Goal: Connect with others: Connect with others

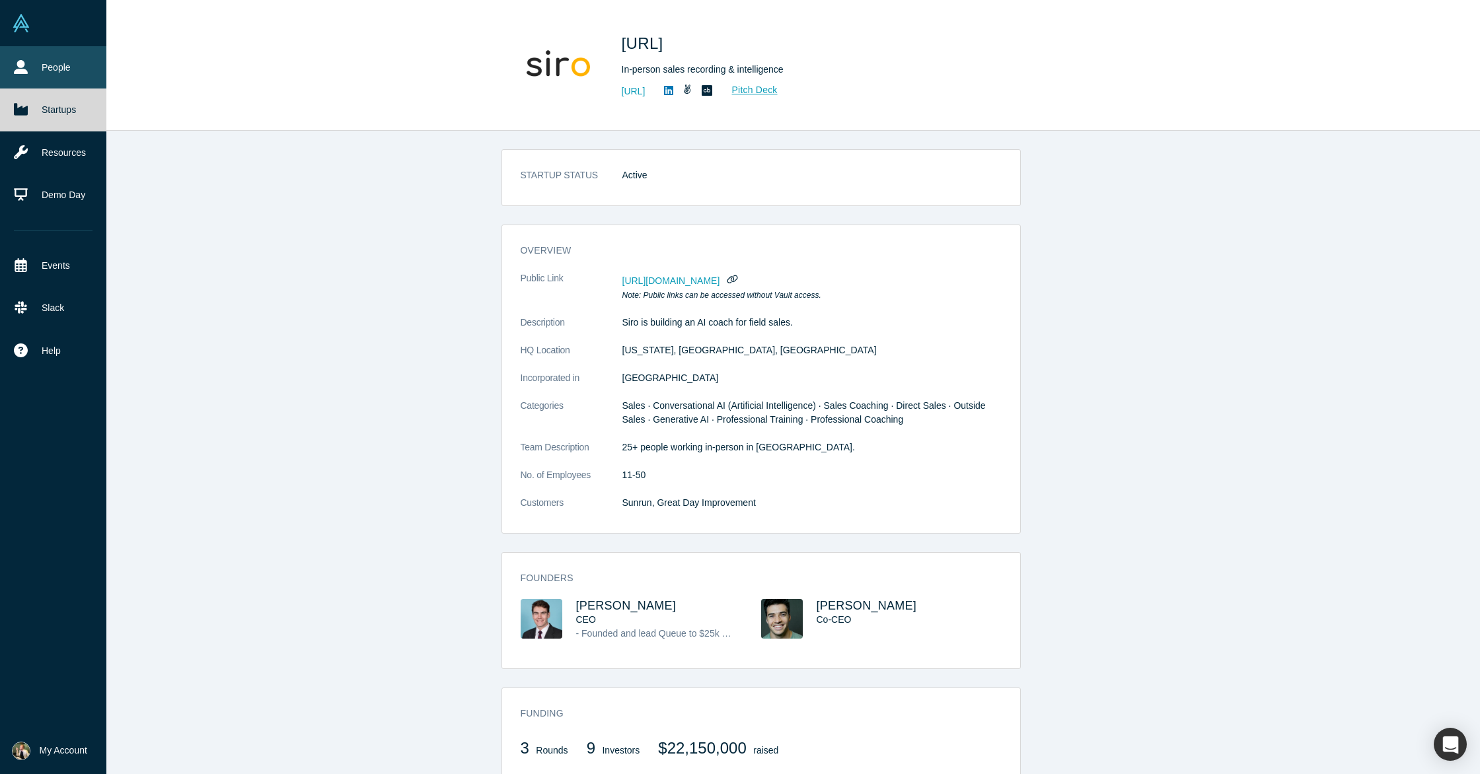
click at [46, 66] on link "People" at bounding box center [53, 67] width 106 height 42
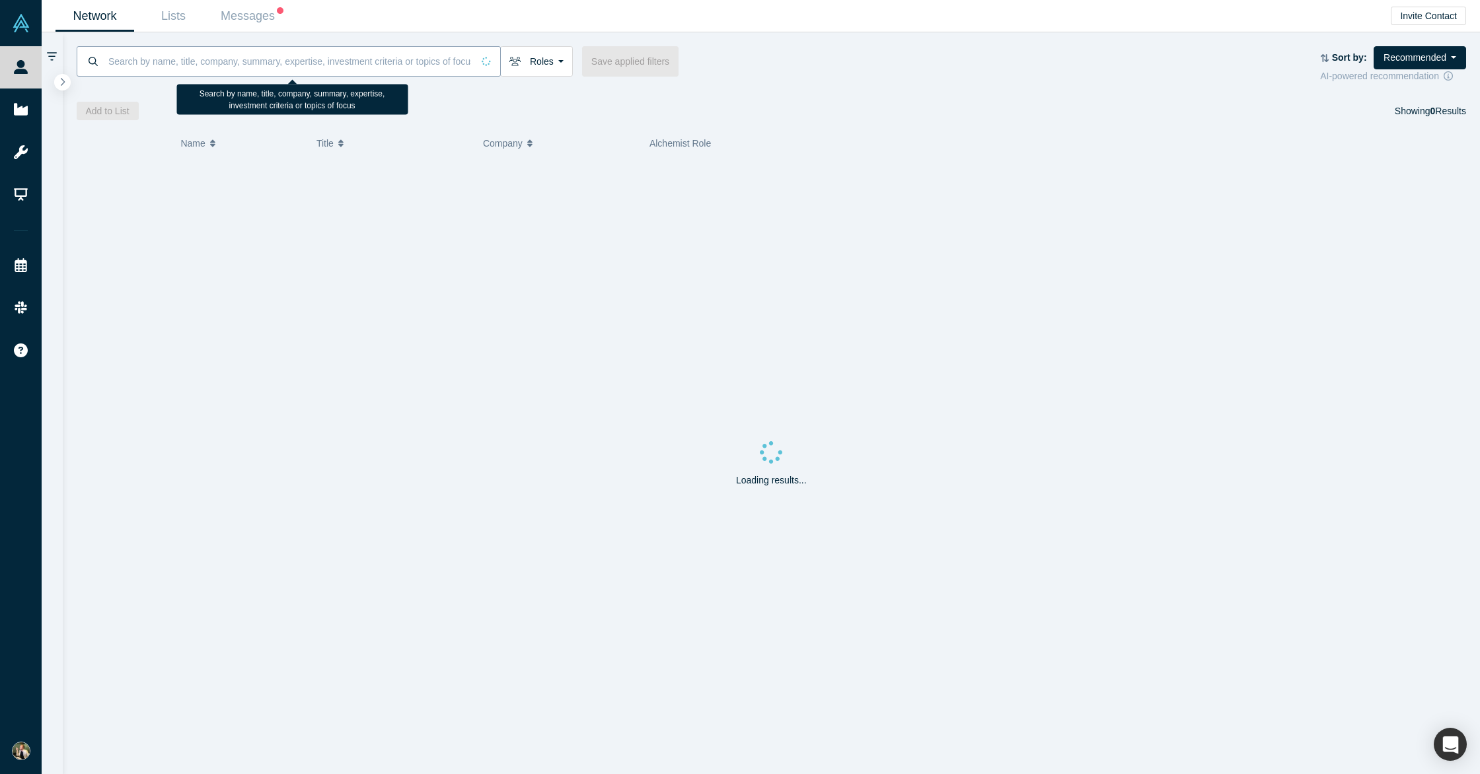
click at [185, 51] on input at bounding box center [289, 61] width 365 height 31
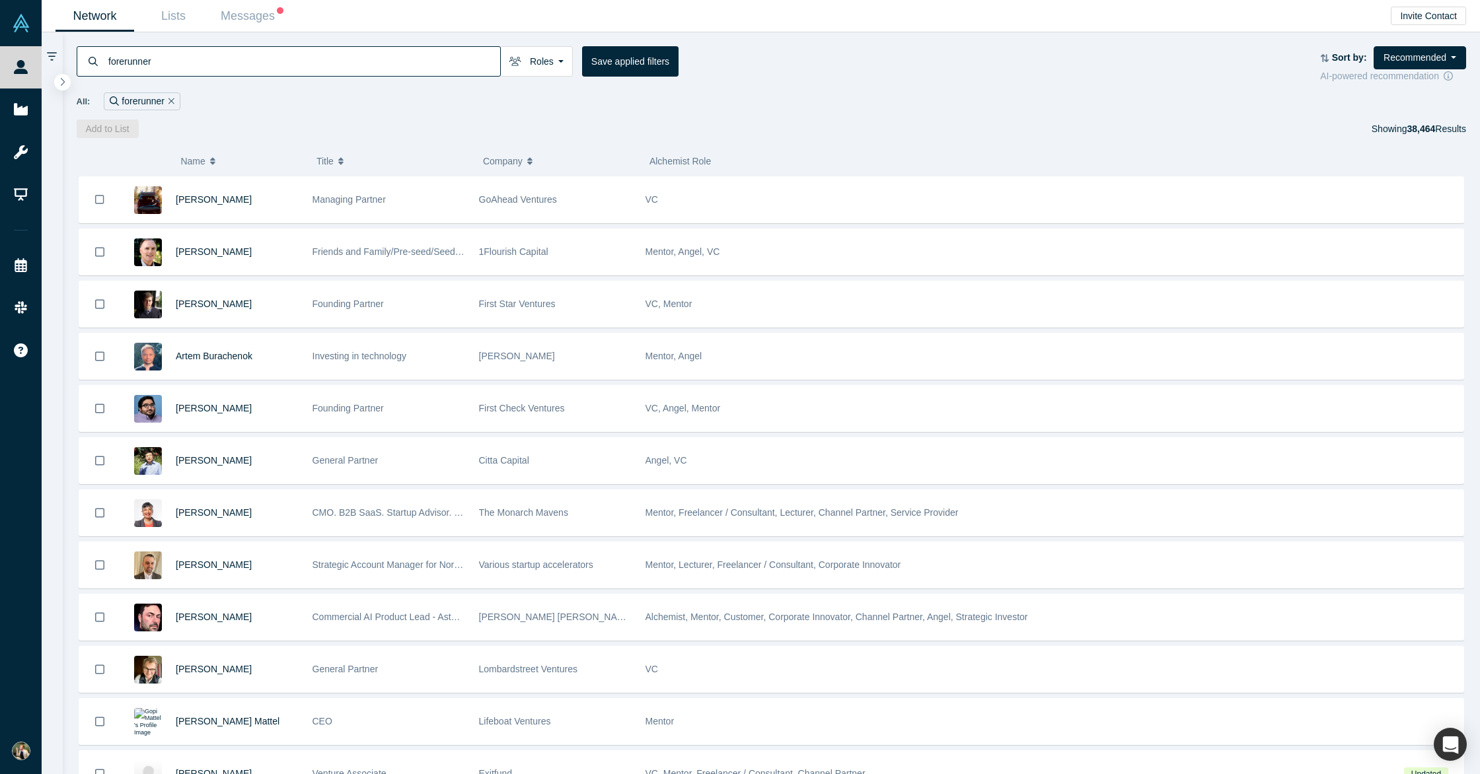
type input "forerunner"
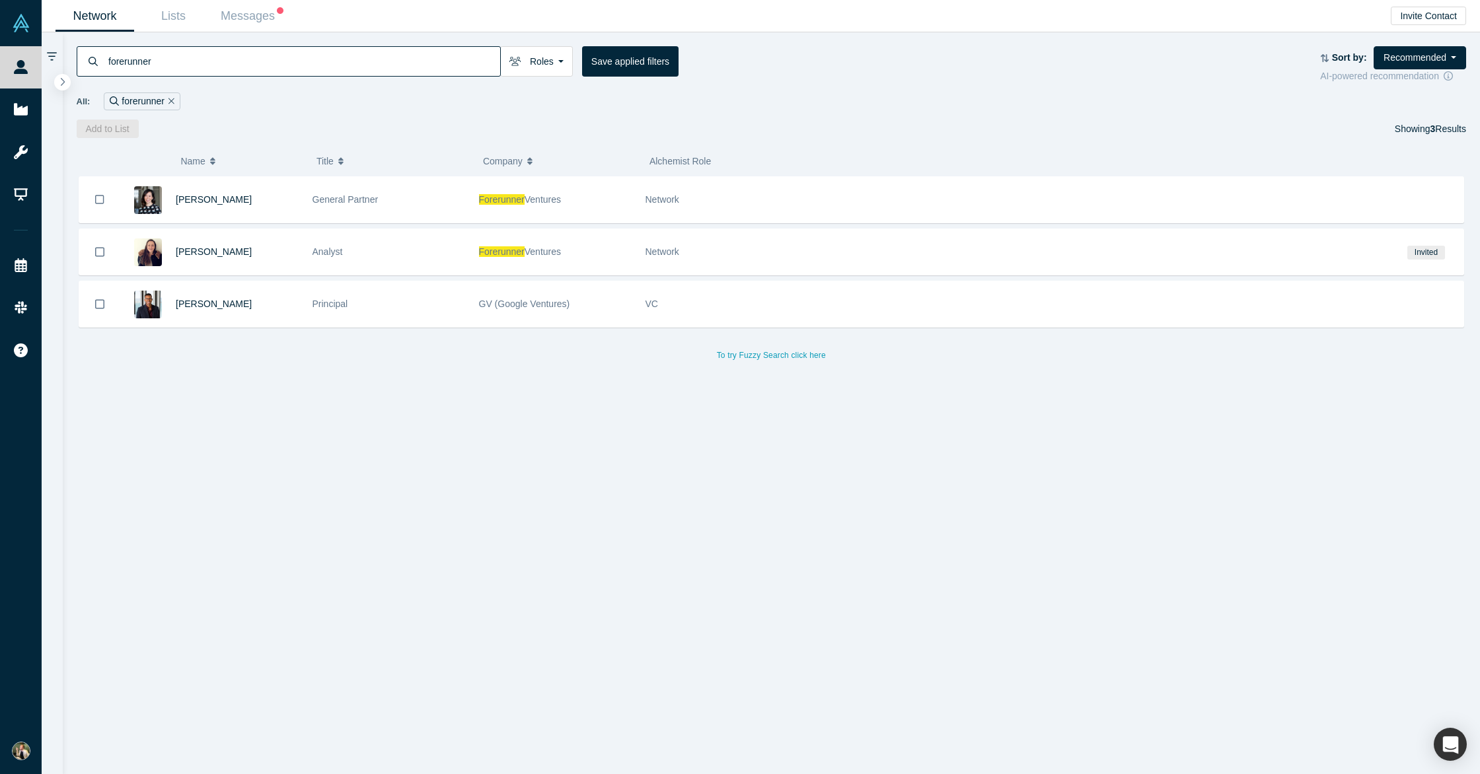
click at [372, 122] on div "Add to List Showing 3 Results" at bounding box center [772, 129] width 1390 height 18
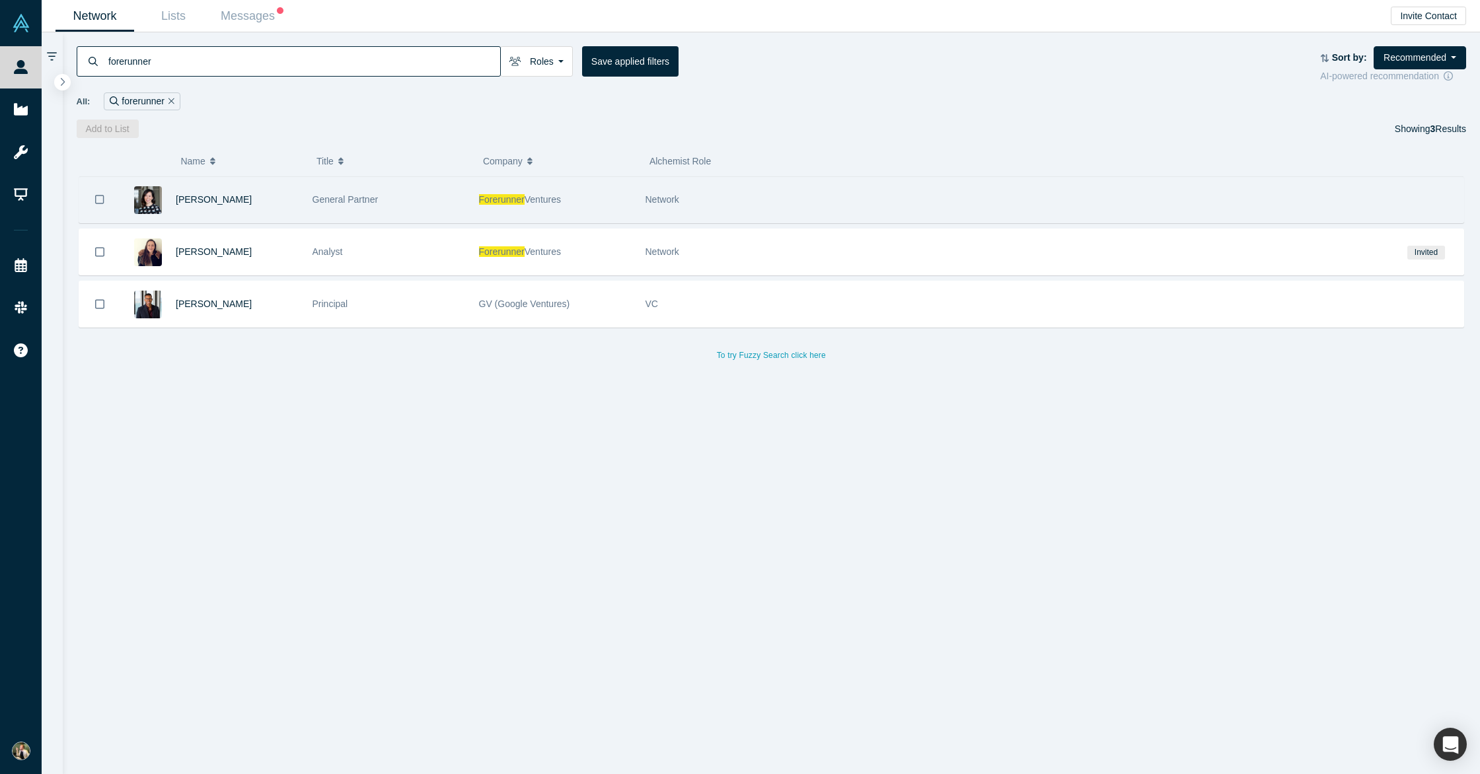
click at [1017, 212] on div "Network" at bounding box center [1013, 200] width 737 height 46
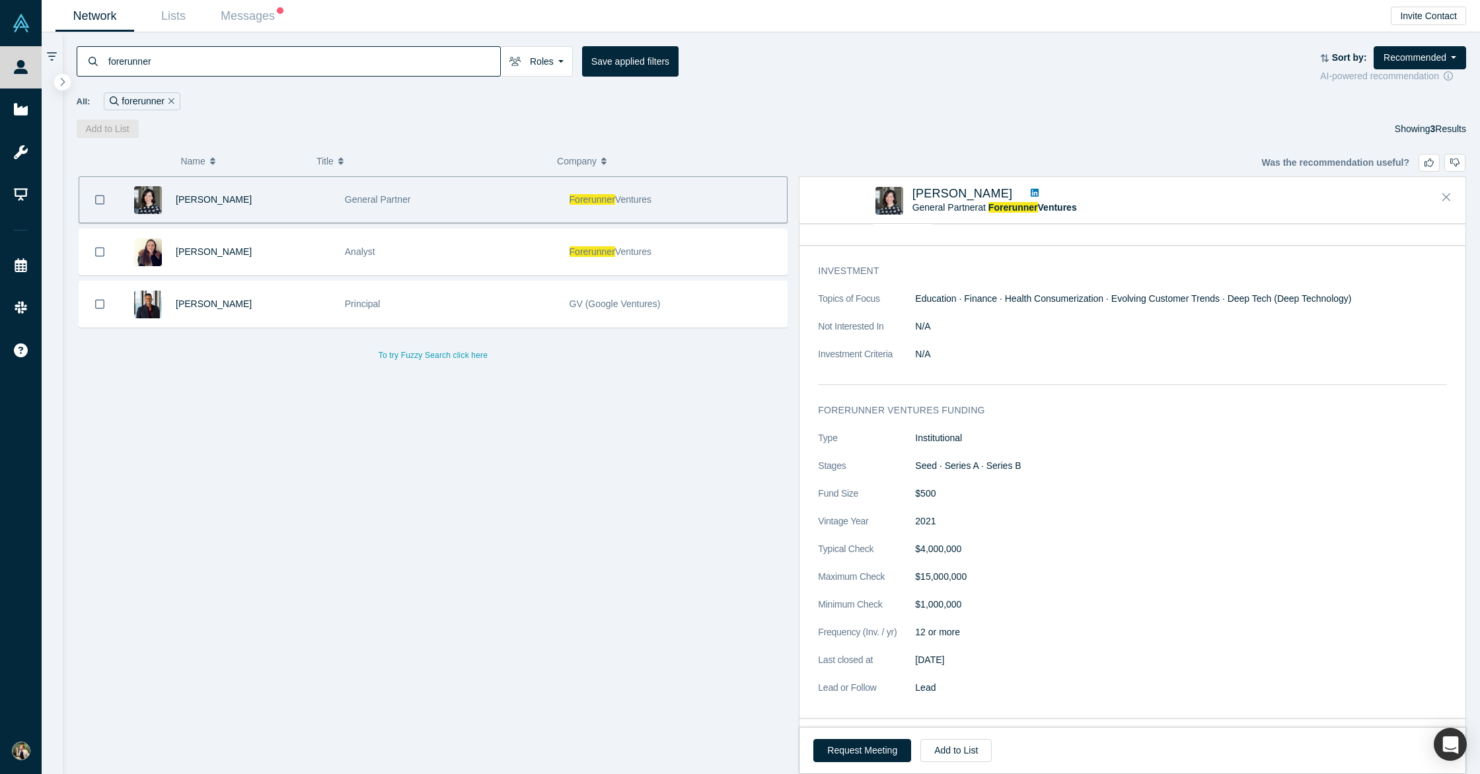
scroll to position [328, 0]
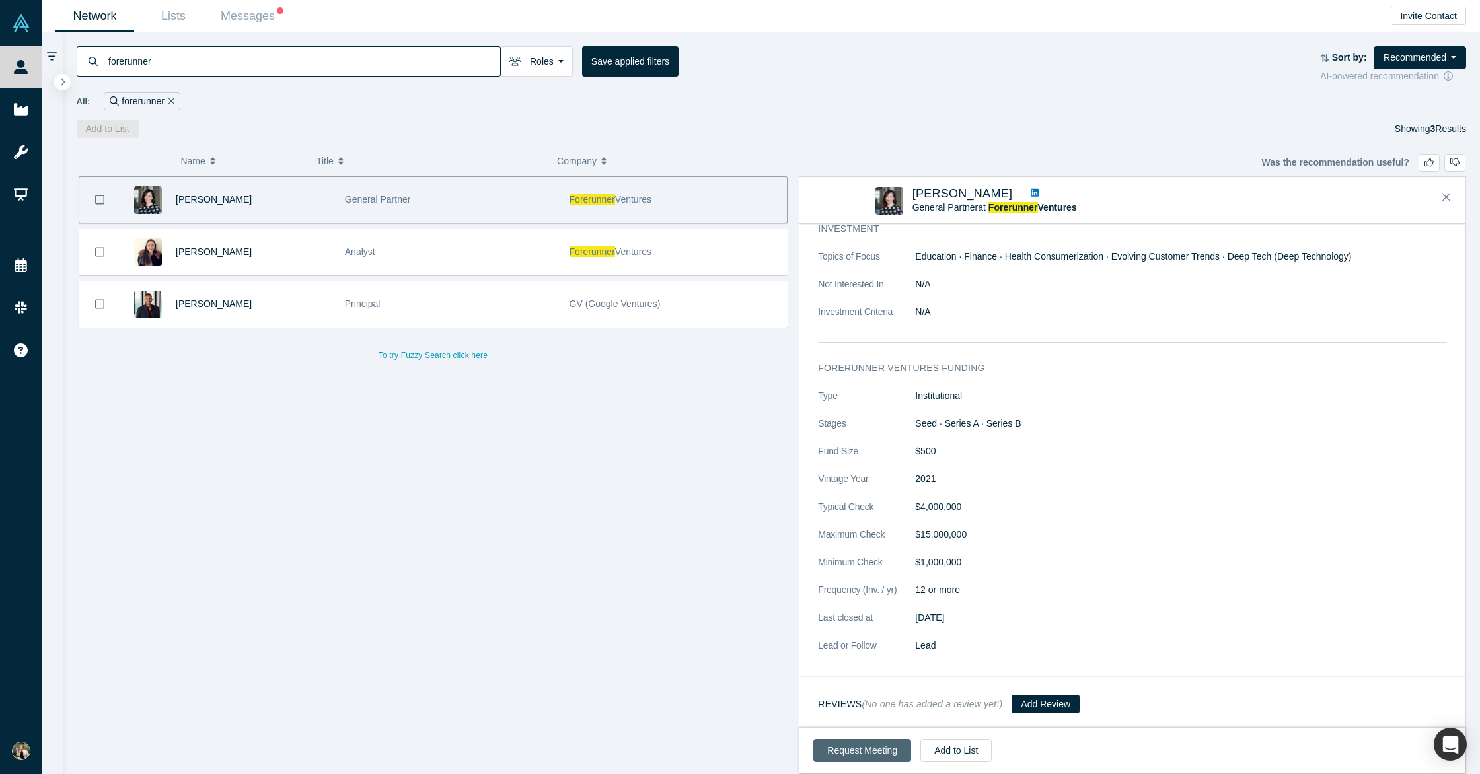
click at [863, 752] on button "Request Meeting" at bounding box center [862, 750] width 98 height 23
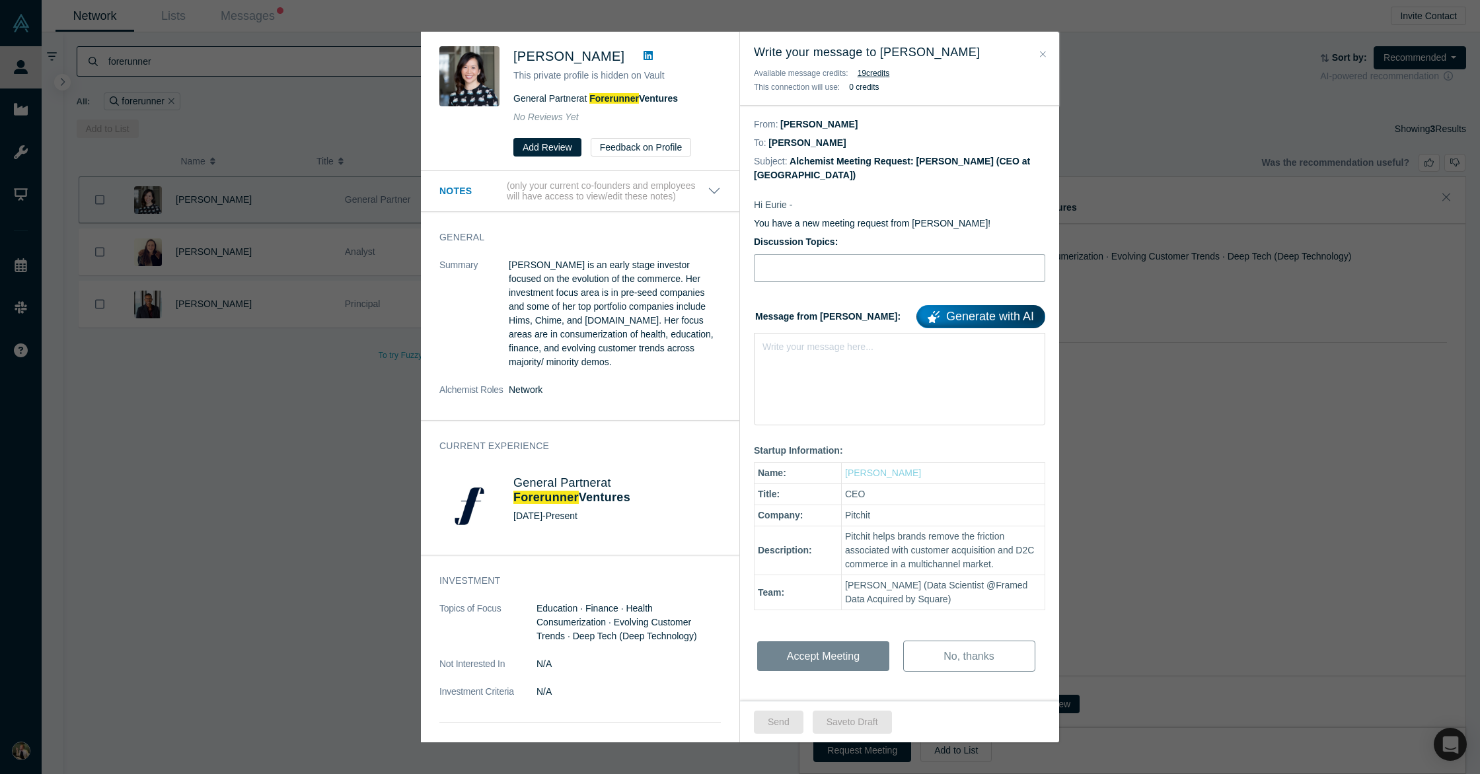
click at [823, 254] on input "Discussion Topics:" at bounding box center [899, 268] width 291 height 28
type input "Early Stage AI Commerce Startup Targeting Telco"
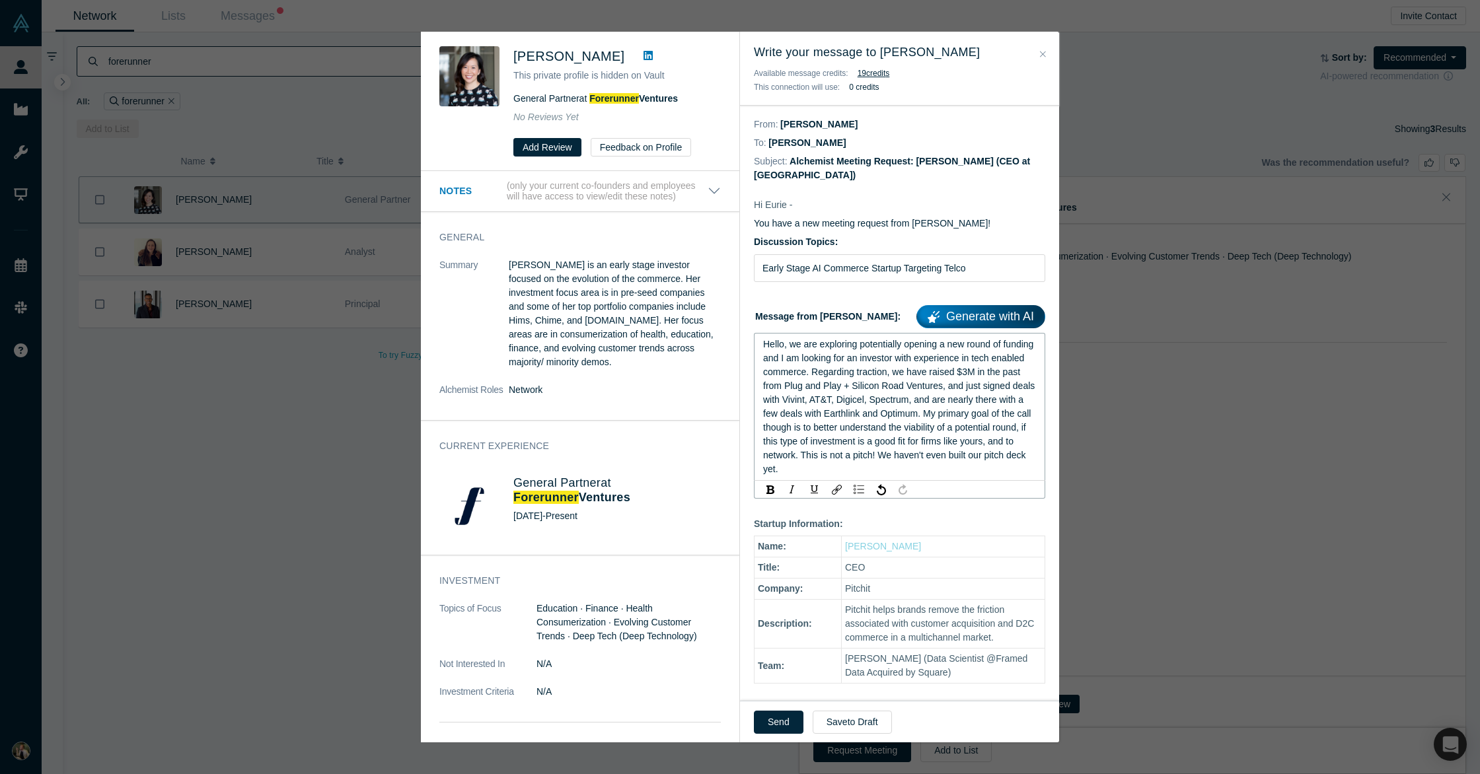
click at [922, 410] on span "Hello, we are exploring potentially opening a new round of funding and I am loo…" at bounding box center [900, 406] width 274 height 135
click at [915, 421] on div "Hello, we are exploring potentially opening a new round of funding and I am loo…" at bounding box center [899, 407] width 273 height 139
click at [882, 427] on span "Hello, we are exploring potentially opening a new round of funding and I am loo…" at bounding box center [900, 406] width 274 height 135
click at [848, 427] on span "Hello, we are exploring potentially opening a new round of funding and I am loo…" at bounding box center [900, 406] width 274 height 135
click at [854, 412] on span "Hello, we are exploring potentially opening a new round of funding and I am loo…" at bounding box center [900, 406] width 274 height 135
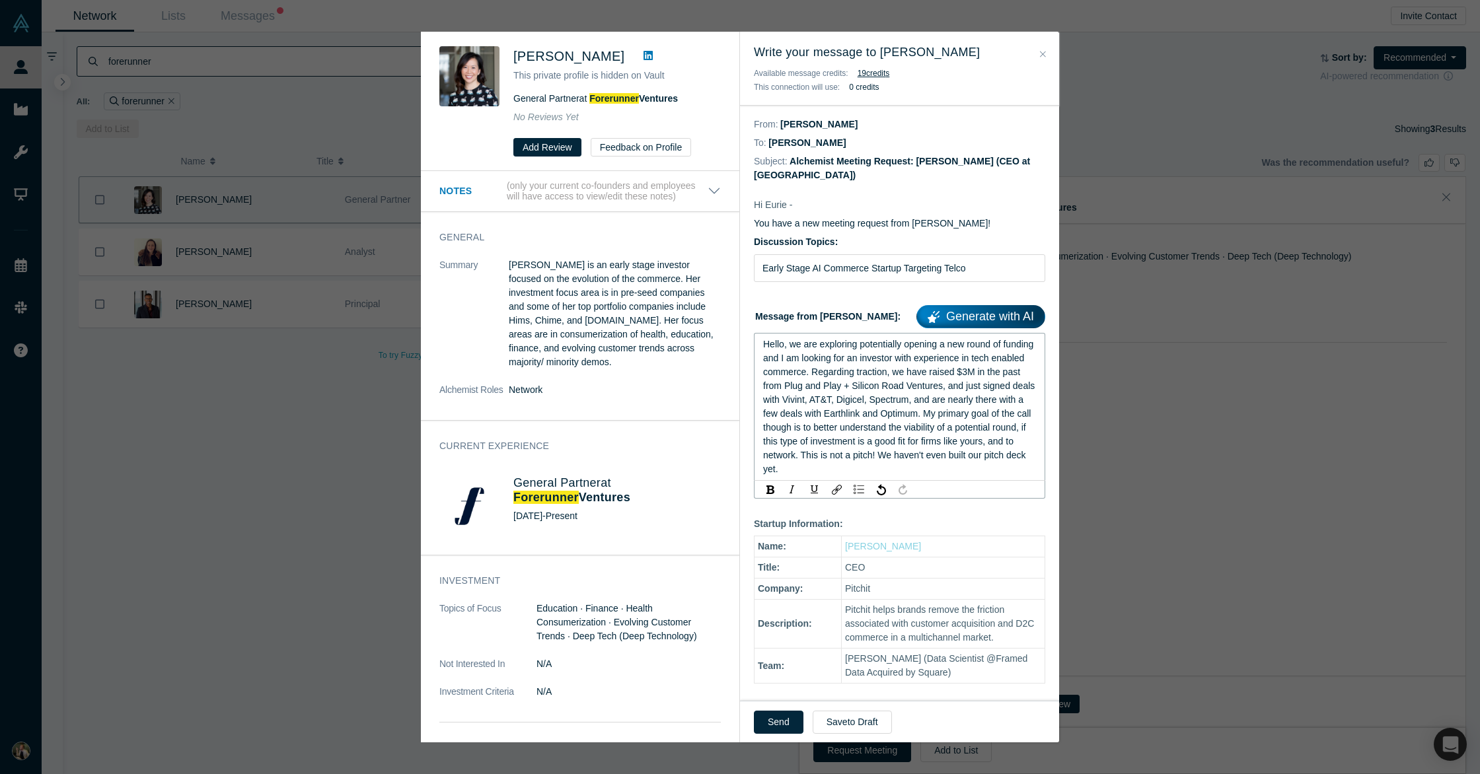
click at [875, 414] on span "Hello, we are exploring potentially opening a new round of funding and I am loo…" at bounding box center [900, 406] width 274 height 135
click at [773, 416] on span "Hello, we are exploring potentially opening a new round of funding and I am loo…" at bounding box center [900, 406] width 274 height 135
click at [784, 455] on span "Hello, we are exploring potentially opening a new round of funding and I am loo…" at bounding box center [900, 406] width 274 height 135
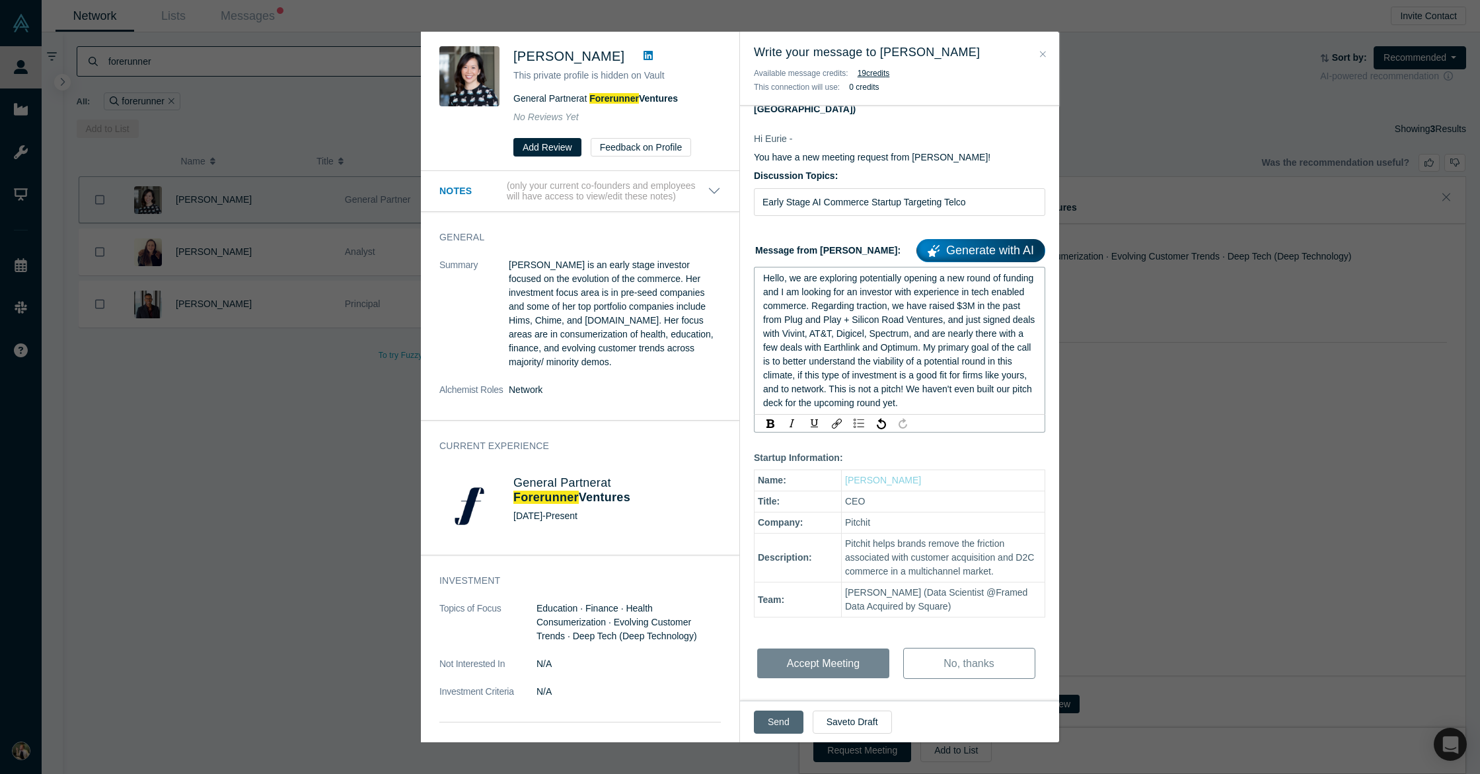
click at [783, 720] on button "Send" at bounding box center [779, 722] width 50 height 23
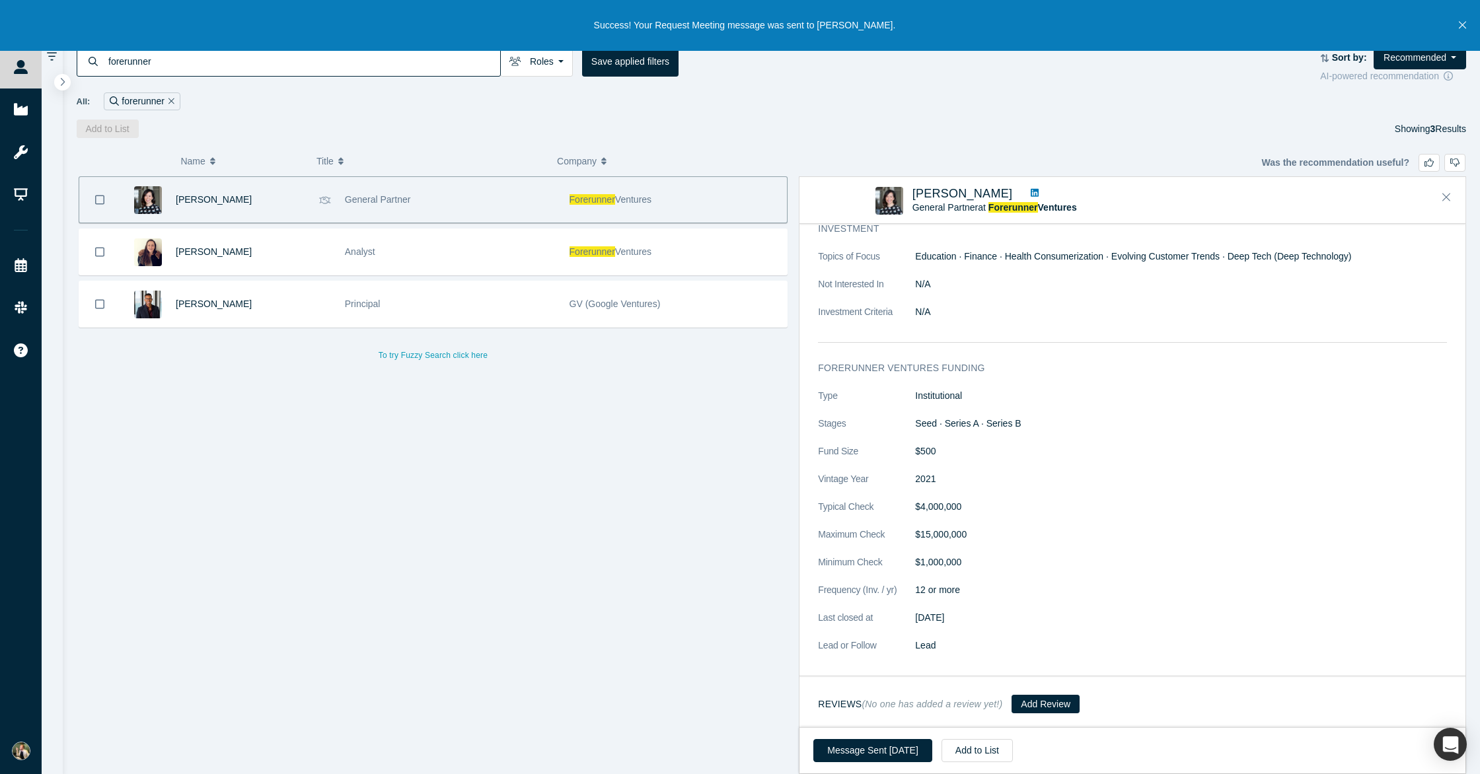
click at [1031, 190] on icon at bounding box center [1035, 193] width 8 height 8
